Goal: Task Accomplishment & Management: Manage account settings

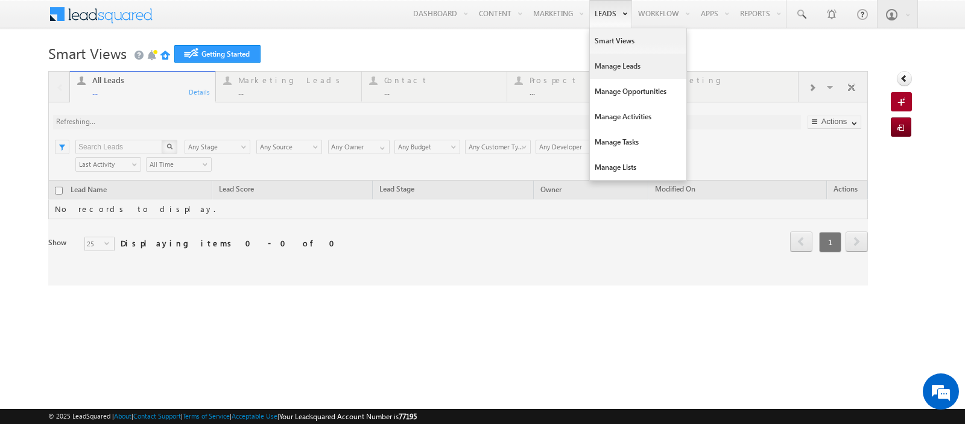
click at [608, 69] on link "Manage Leads" at bounding box center [638, 66] width 96 height 25
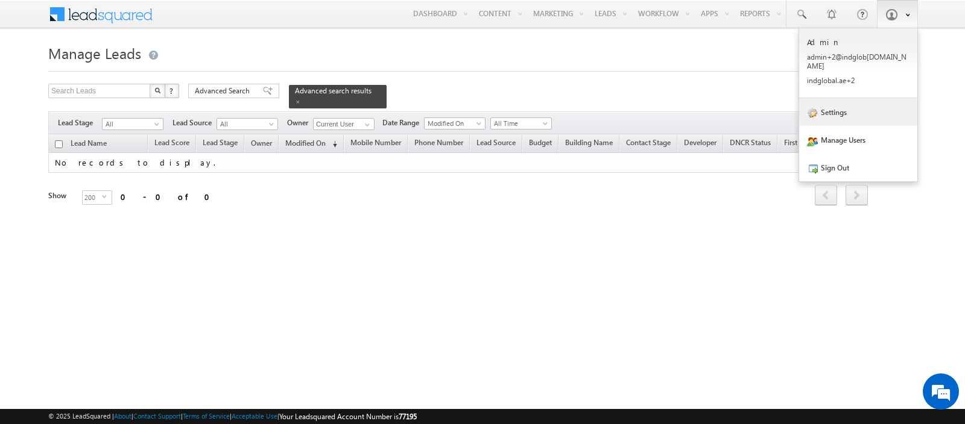
click at [832, 98] on link "Settings" at bounding box center [858, 112] width 118 height 28
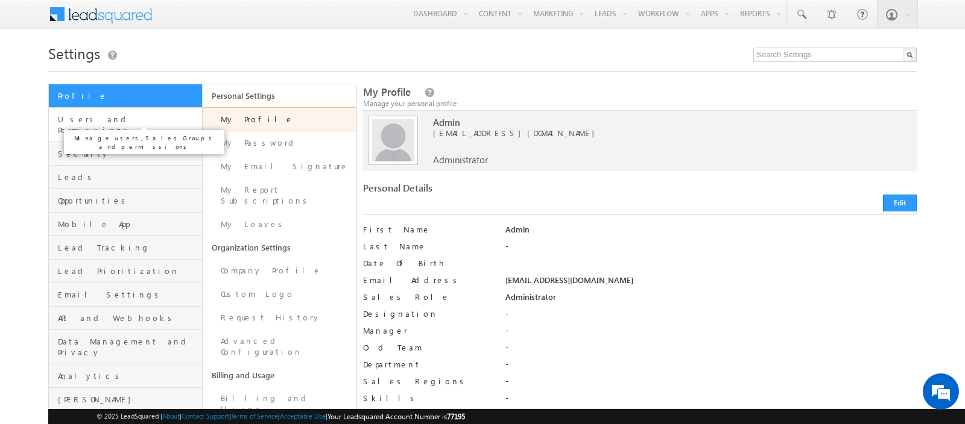
click at [134, 121] on span "Users and Permissions" at bounding box center [128, 125] width 141 height 22
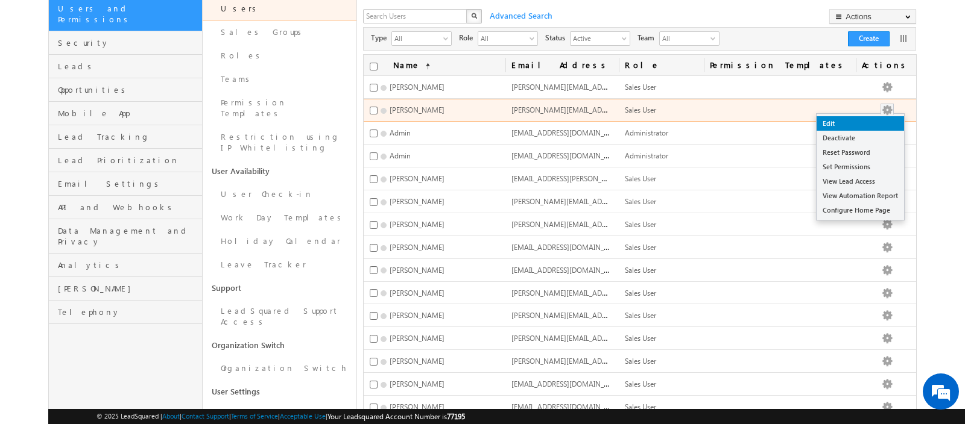
click at [856, 121] on link "Edit" at bounding box center [859, 123] width 87 height 14
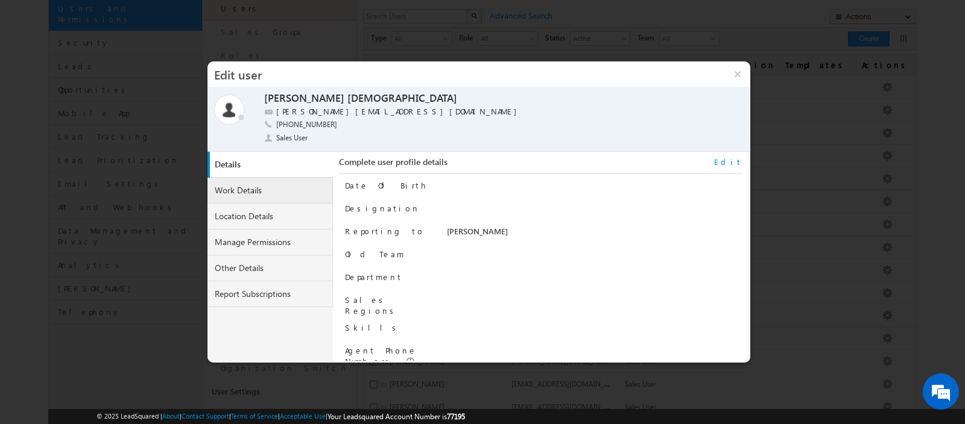
click at [265, 198] on link "Work Details" at bounding box center [269, 191] width 125 height 26
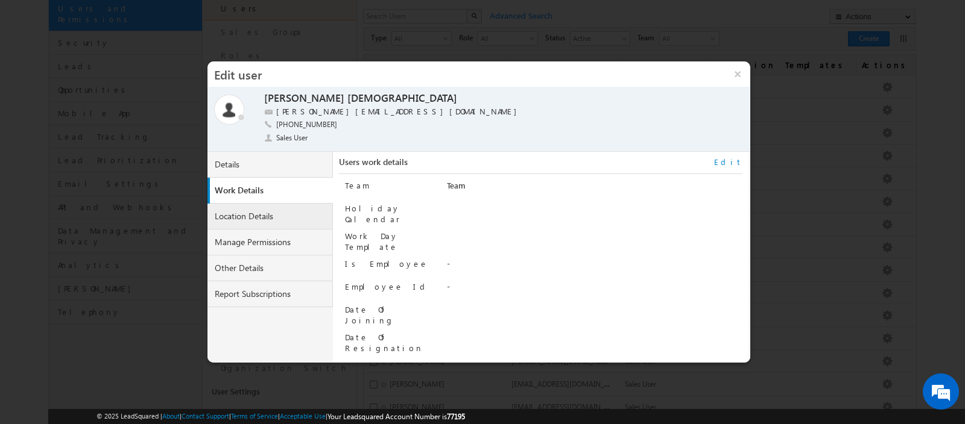
click at [260, 214] on link "Location Details" at bounding box center [269, 217] width 125 height 26
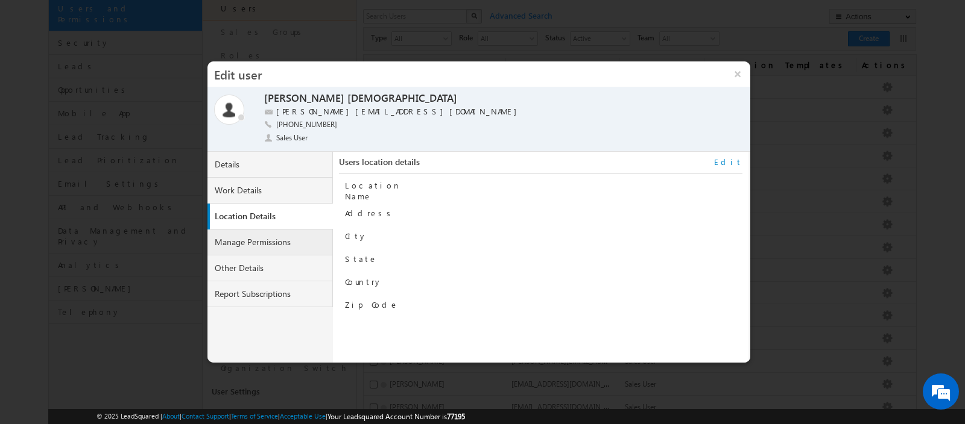
click at [257, 237] on link "Manage Permissions" at bounding box center [269, 243] width 125 height 26
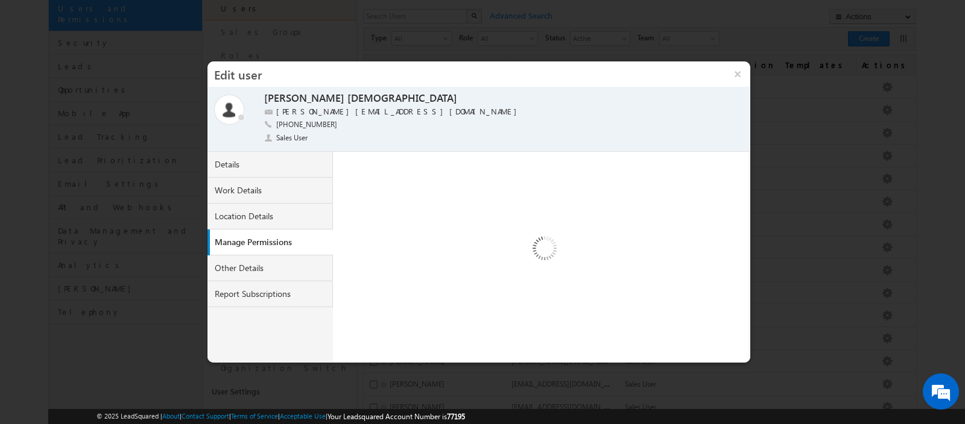
select select "1"
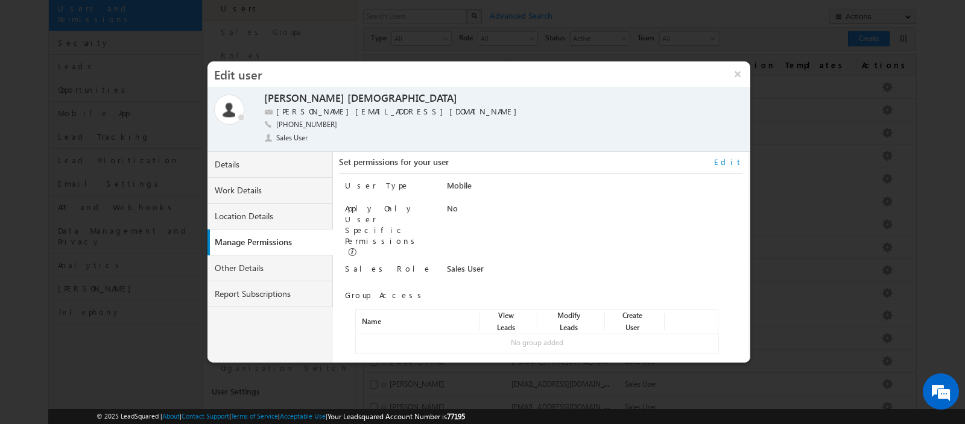
click at [517, 338] on div "No group added" at bounding box center [537, 343] width 362 height 11
click at [731, 167] on link "Edit" at bounding box center [728, 162] width 28 height 11
select select "Sales_User"
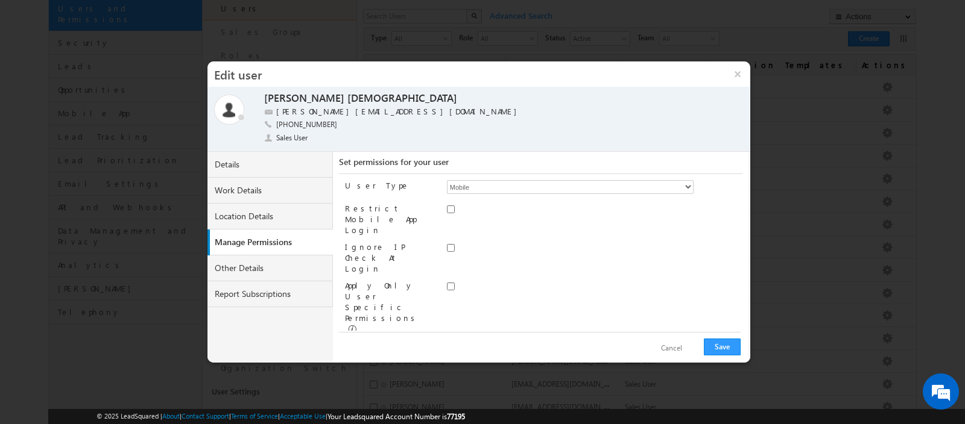
scroll to position [52, 0]
click at [380, 383] on link "Assign group" at bounding box center [386, 387] width 42 height 9
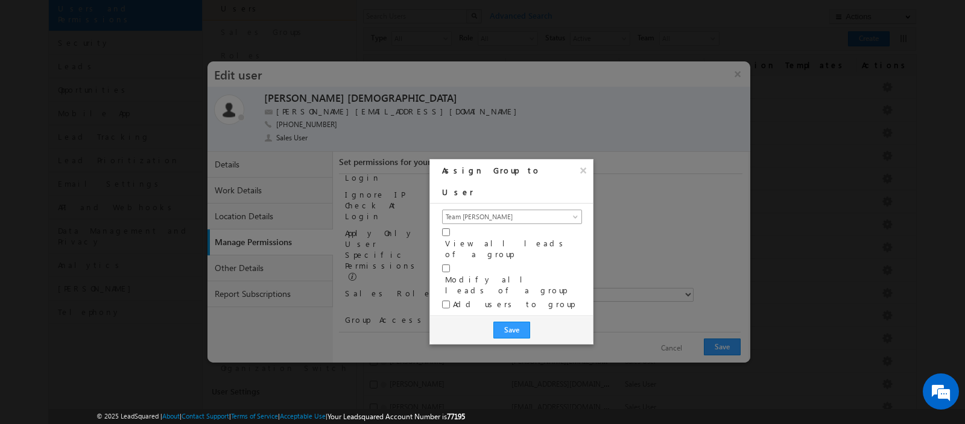
click at [486, 212] on span "Team [PERSON_NAME]" at bounding box center [505, 217] width 124 height 11
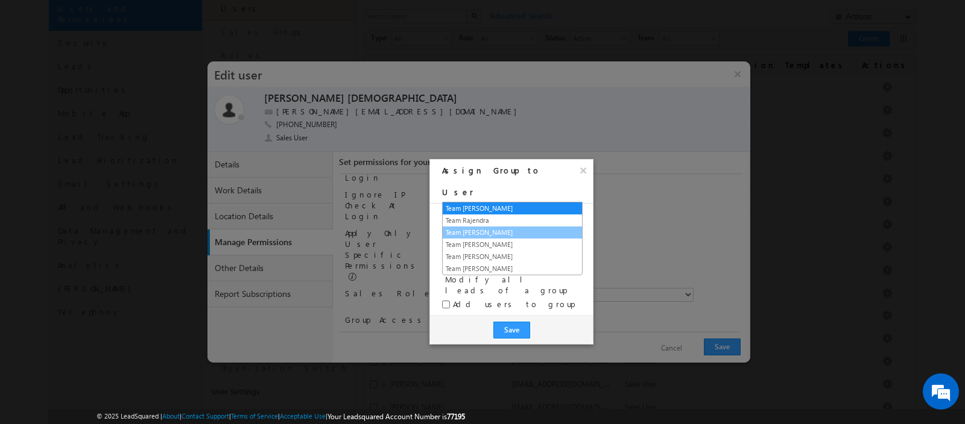
click at [484, 232] on link "Team [PERSON_NAME]" at bounding box center [512, 232] width 139 height 11
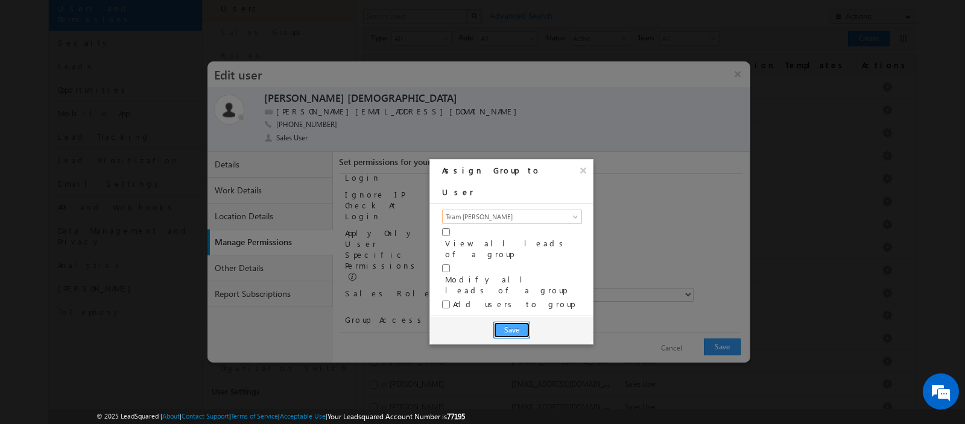
click at [510, 322] on button "Save" at bounding box center [511, 330] width 37 height 17
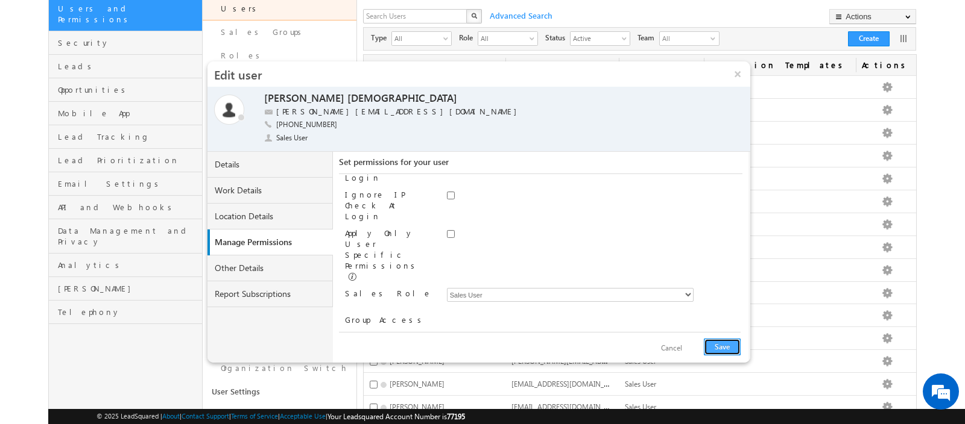
click at [730, 350] on button "Save" at bounding box center [722, 347] width 37 height 17
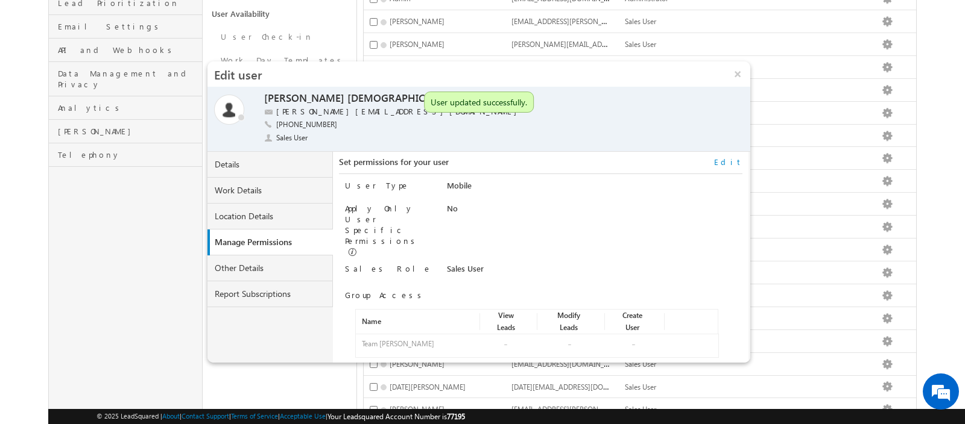
scroll to position [273, 0]
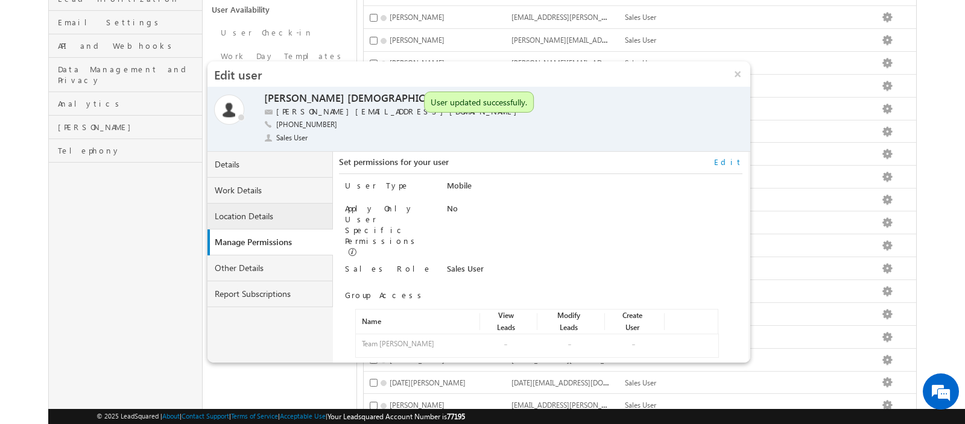
click at [257, 217] on link "Location Details" at bounding box center [269, 217] width 125 height 26
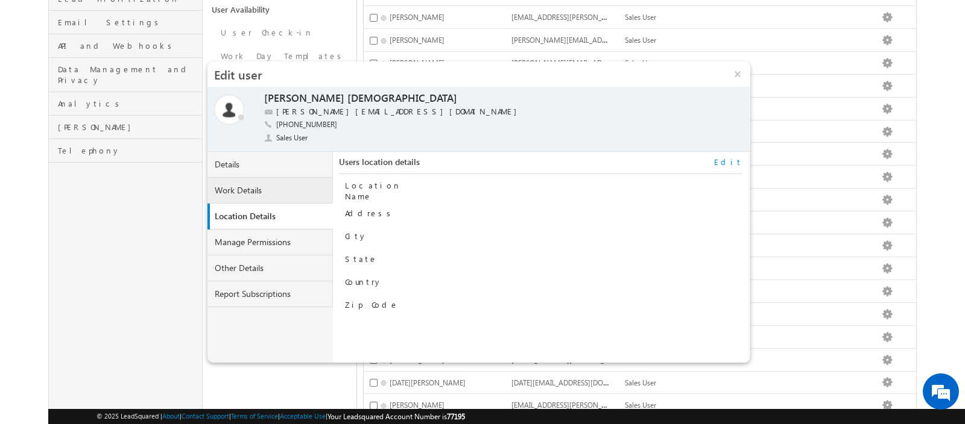
click at [256, 184] on link "Work Details" at bounding box center [269, 191] width 125 height 26
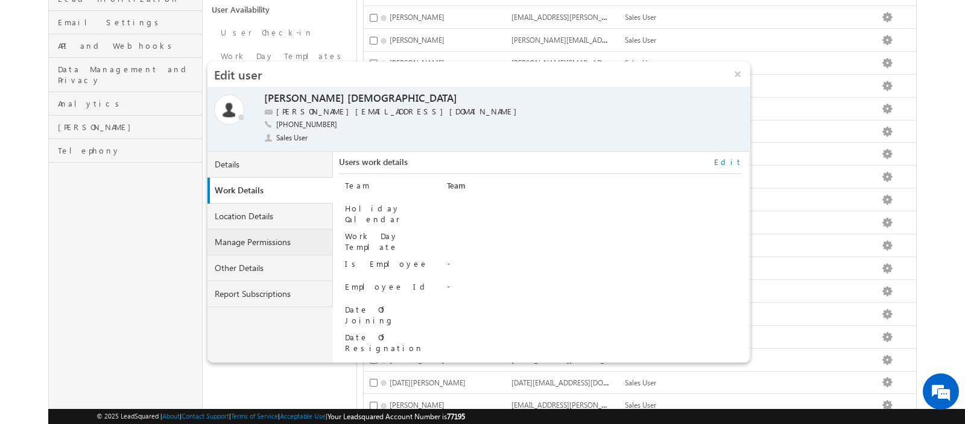
click at [251, 245] on link "Manage Permissions" at bounding box center [269, 243] width 125 height 26
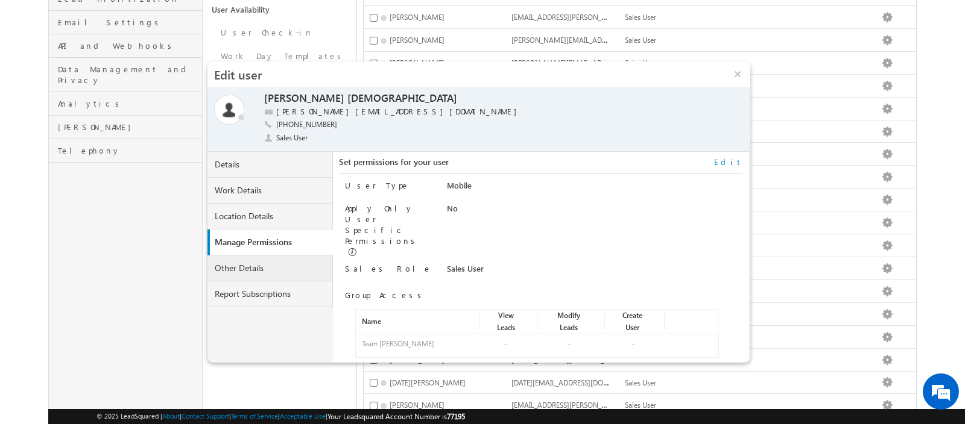
click at [247, 268] on link "Other Details" at bounding box center [269, 269] width 125 height 26
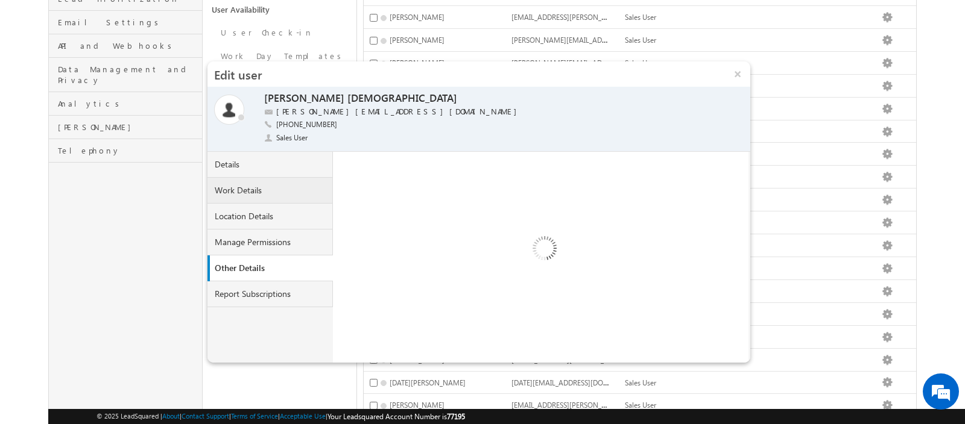
click at [257, 197] on link "Work Details" at bounding box center [269, 191] width 125 height 26
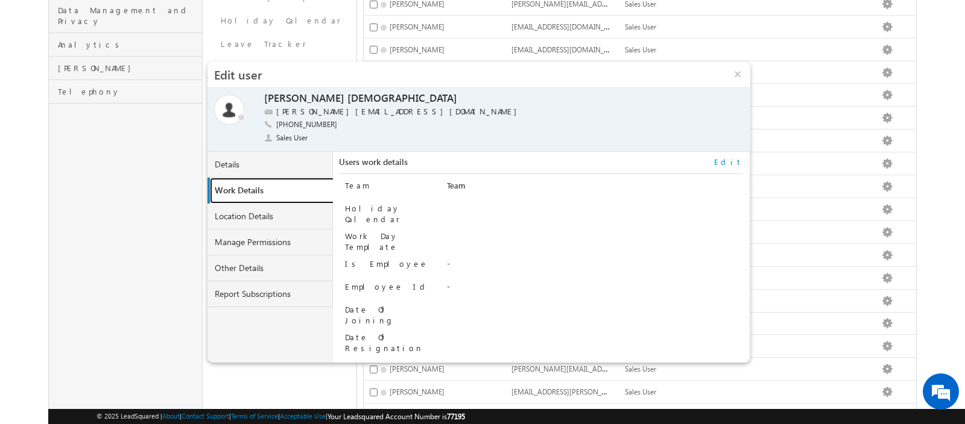
scroll to position [335, 0]
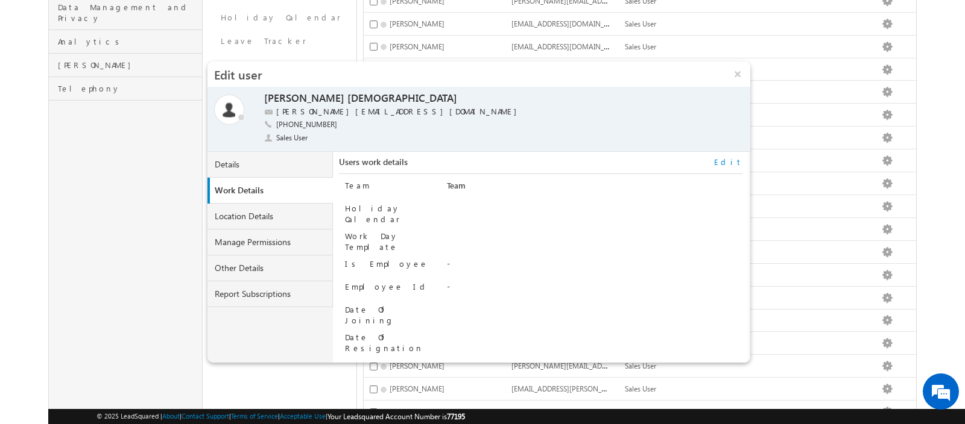
click at [736, 162] on link "Edit" at bounding box center [728, 162] width 28 height 11
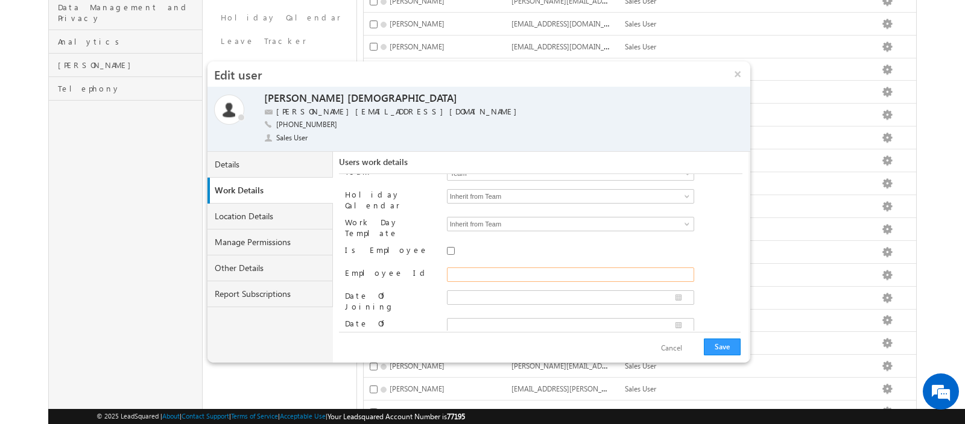
click at [497, 268] on input "Employee Id" at bounding box center [570, 275] width 247 height 14
click at [513, 245] on div at bounding box center [594, 253] width 295 height 17
click at [264, 219] on link "Location Details" at bounding box center [269, 217] width 125 height 26
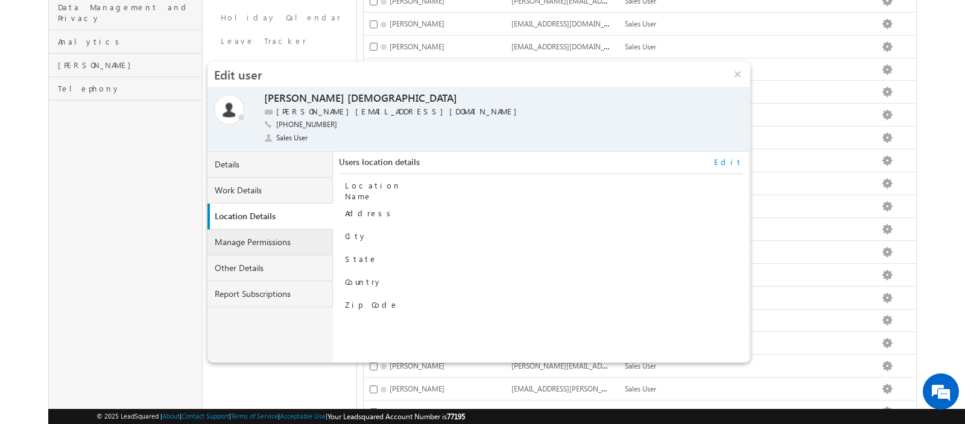
click at [272, 234] on link "Manage Permissions" at bounding box center [269, 243] width 125 height 26
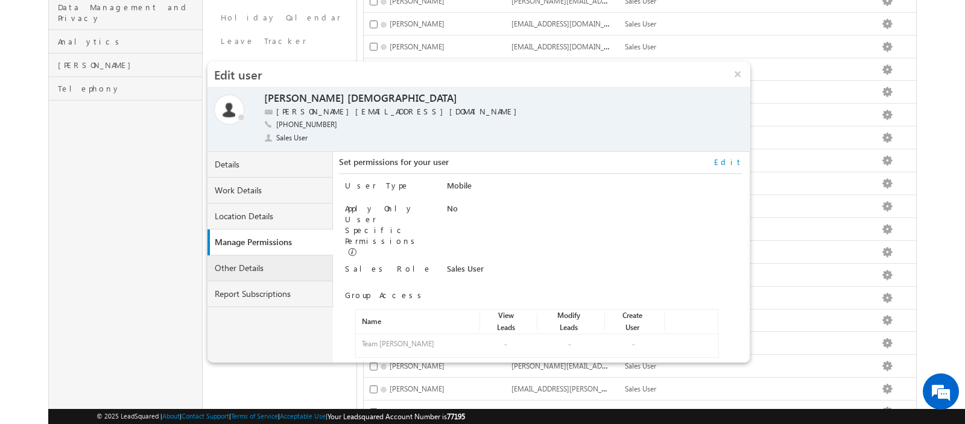
click at [270, 259] on link "Other Details" at bounding box center [269, 269] width 125 height 26
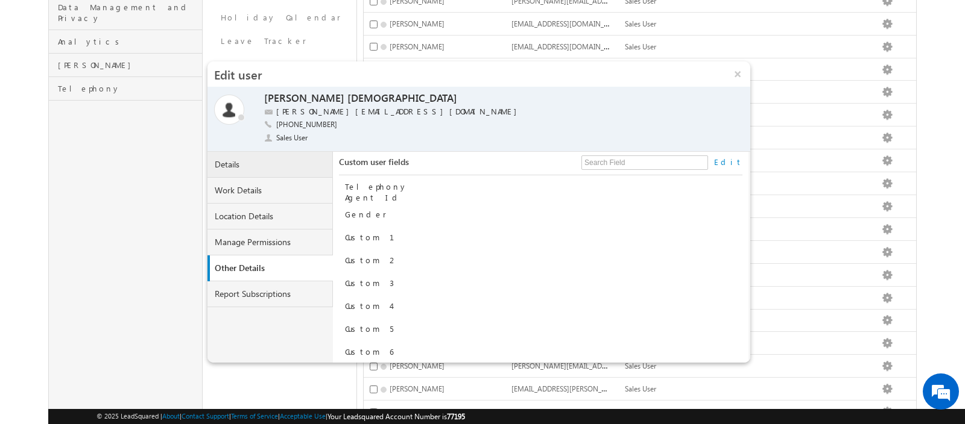
click at [264, 163] on link "Details" at bounding box center [269, 165] width 125 height 26
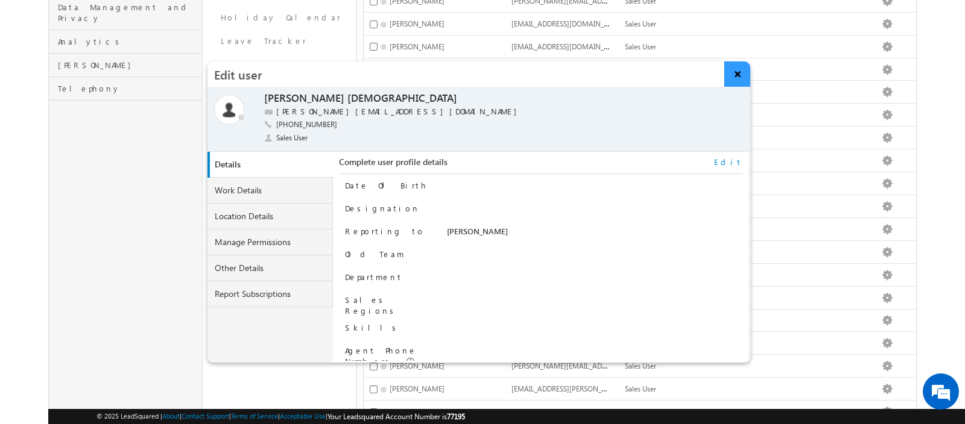
click at [736, 80] on button "×" at bounding box center [737, 74] width 26 height 25
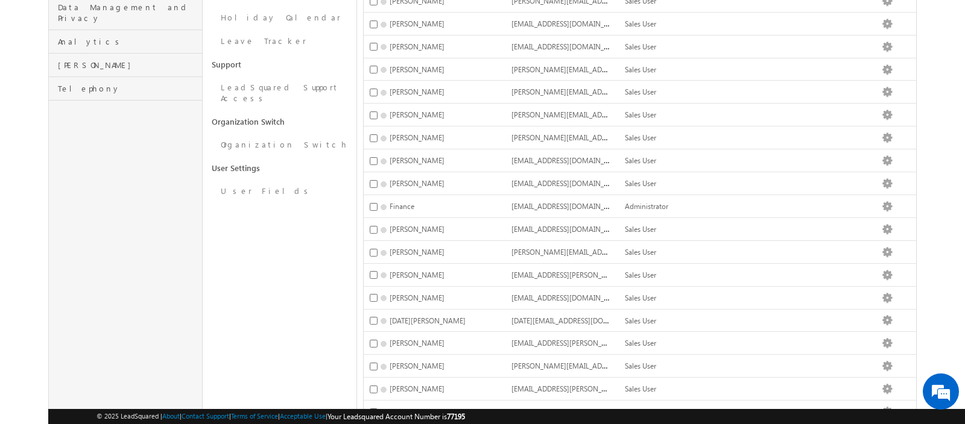
scroll to position [0, 0]
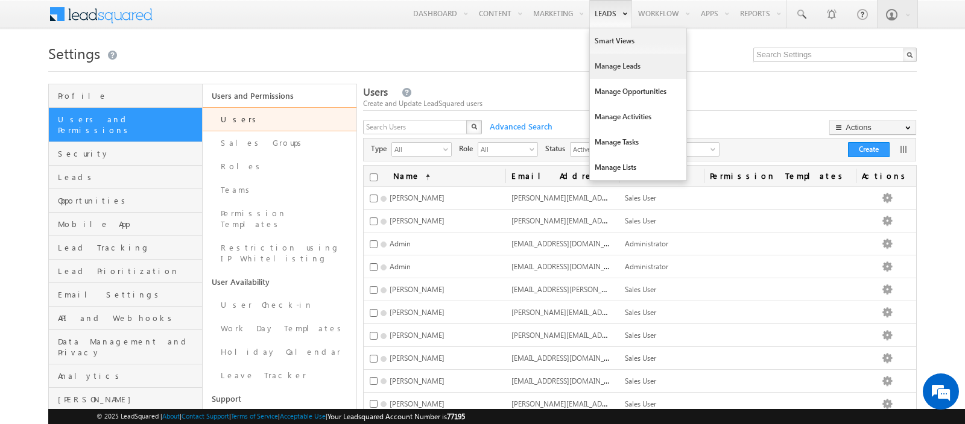
click at [611, 64] on link "Manage Leads" at bounding box center [638, 66] width 96 height 25
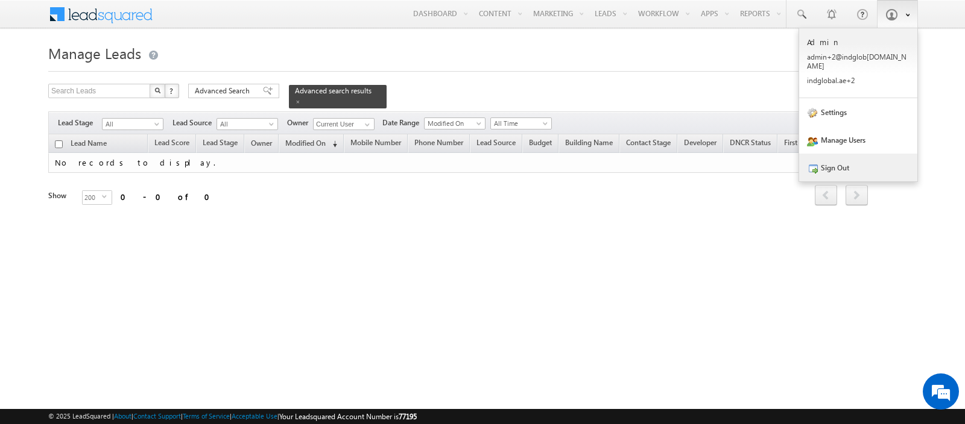
click at [830, 158] on link "Sign Out" at bounding box center [858, 168] width 118 height 28
